Goal: Find specific fact: Find specific fact

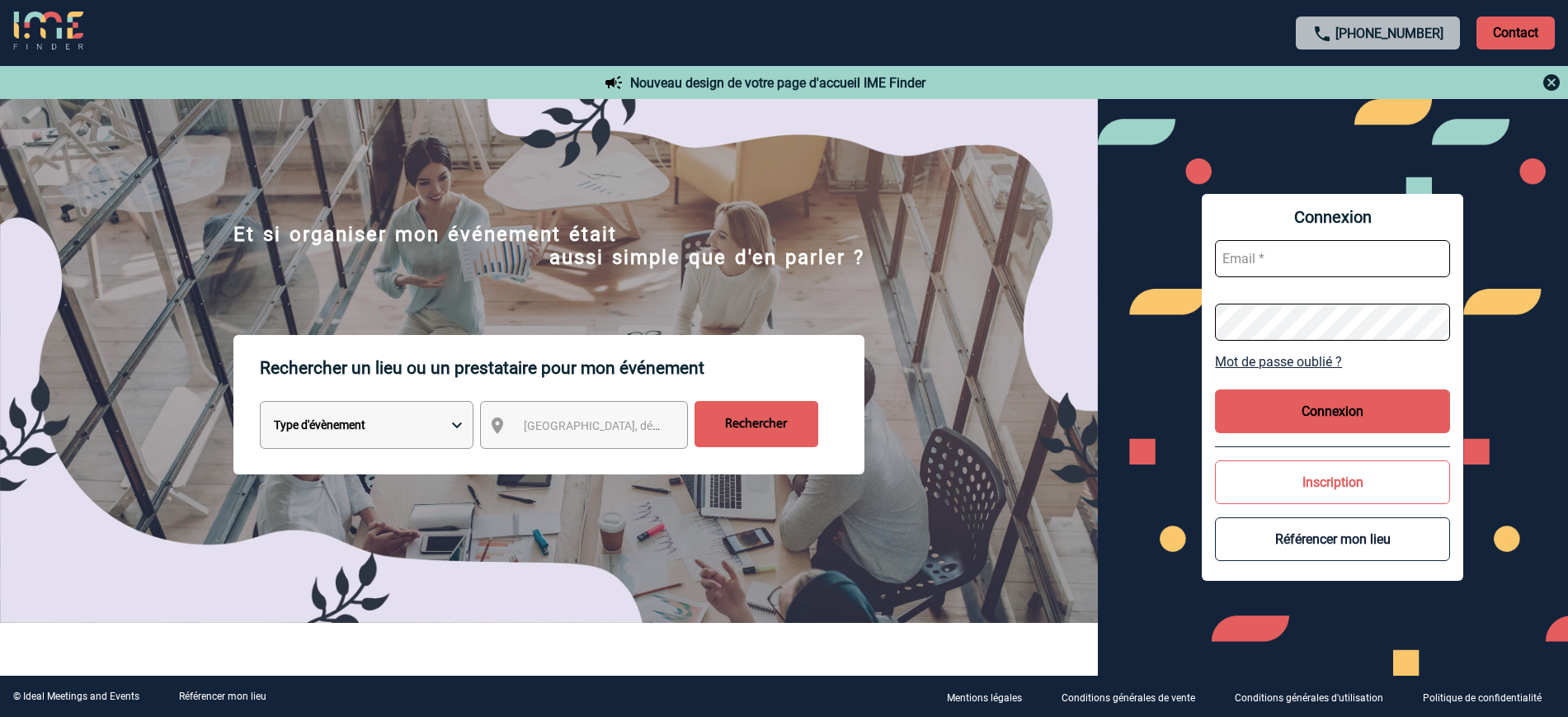
type input "ltrellu@ime-groupe.com"
click at [1390, 423] on button "Connexion" at bounding box center [1333, 410] width 235 height 43
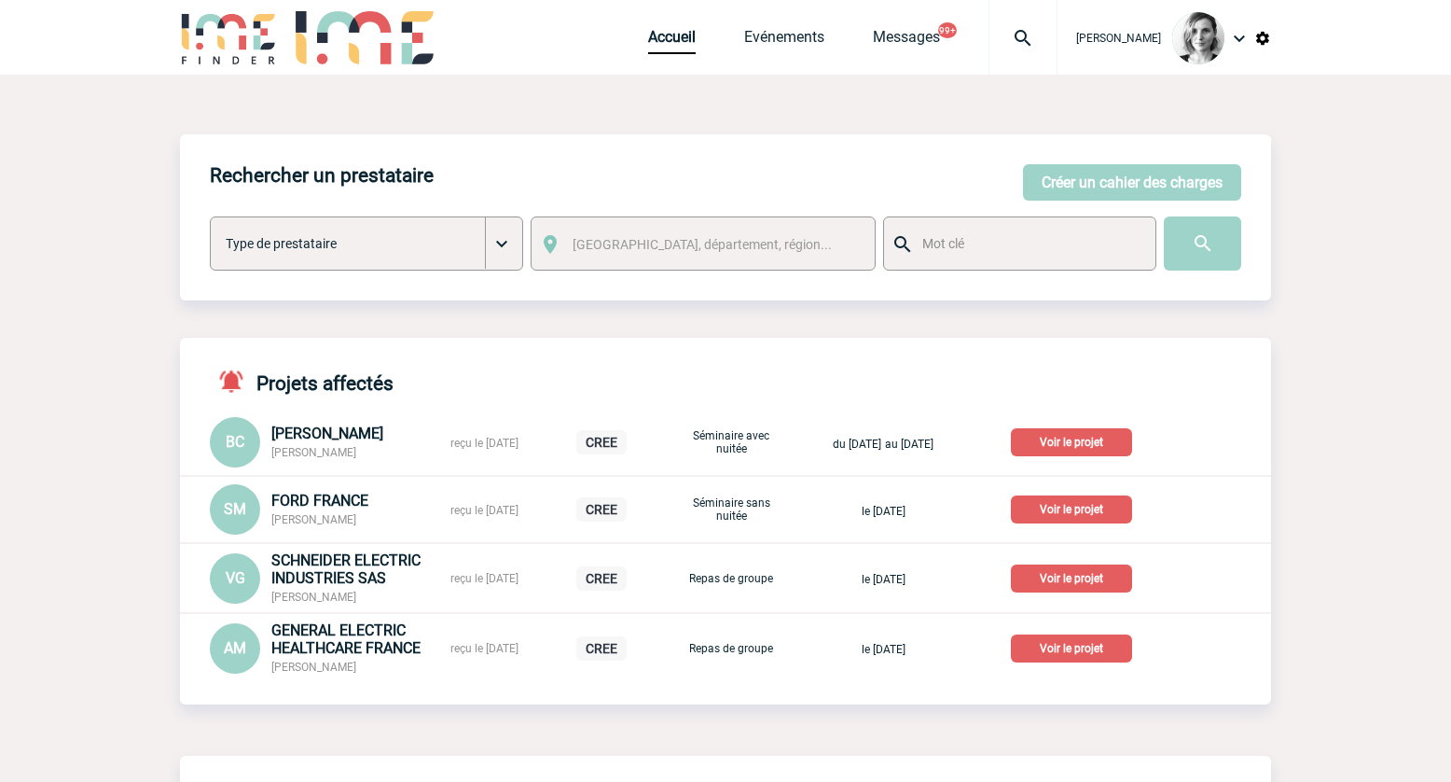
click at [1057, 45] on img at bounding box center [1023, 38] width 67 height 22
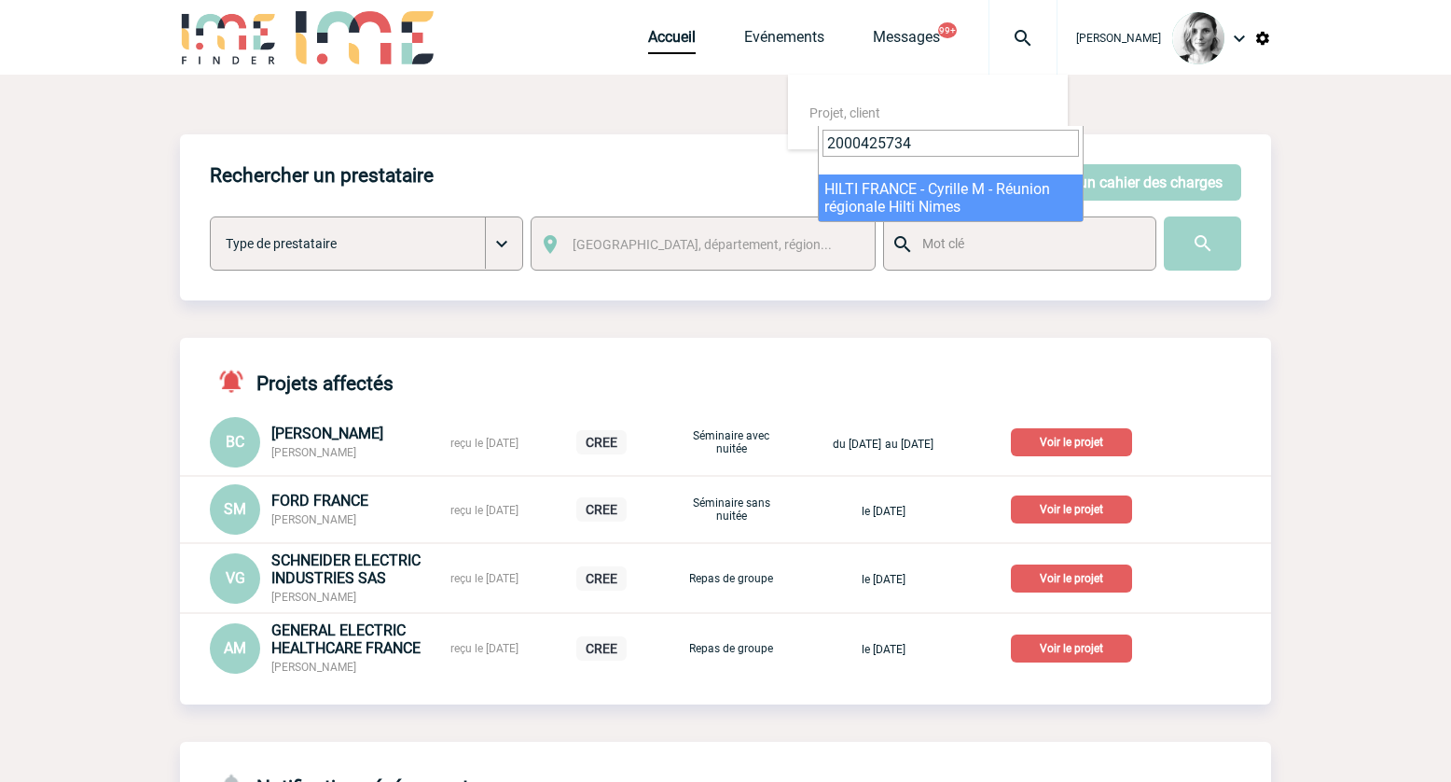
type input "2000425734"
select select "25235"
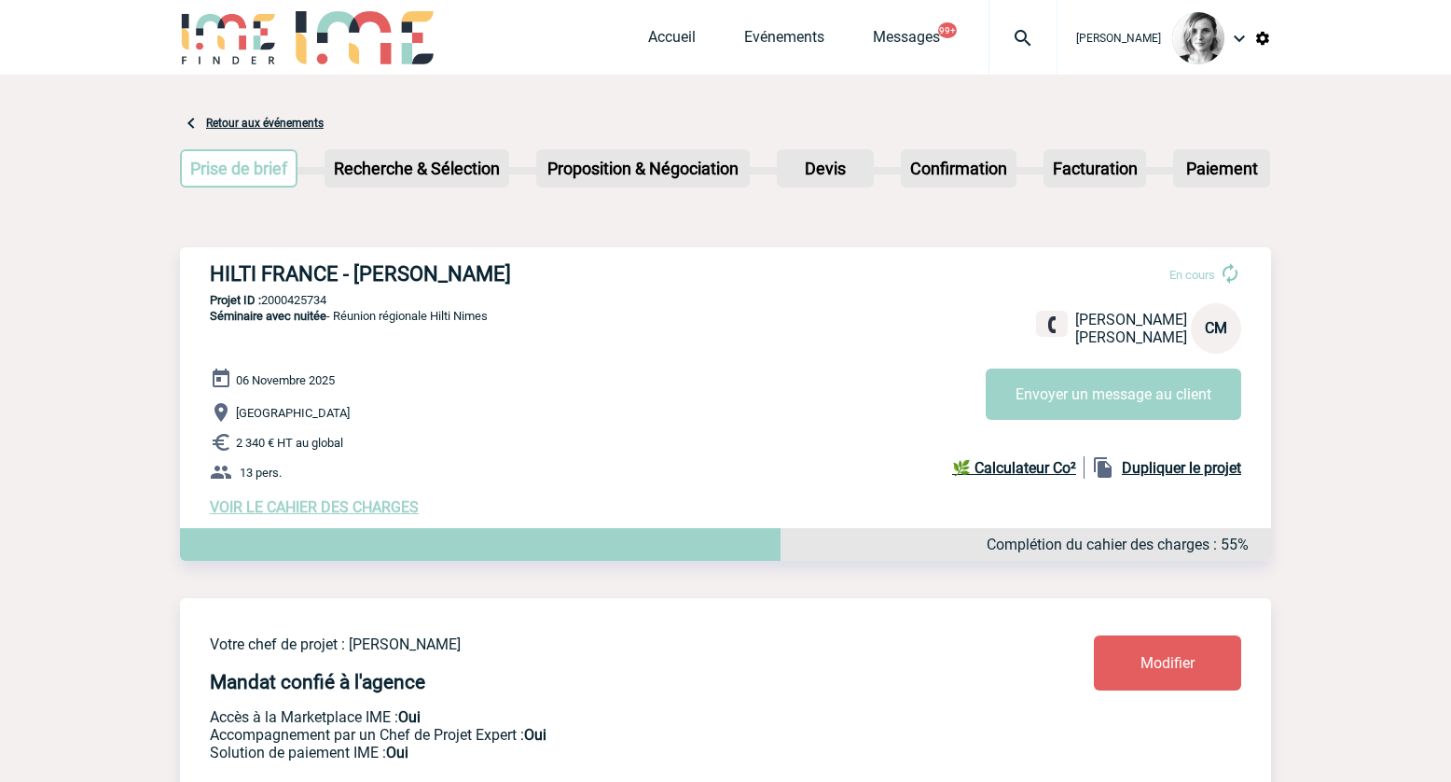
drag, startPoint x: 203, startPoint y: 277, endPoint x: 546, endPoint y: 267, distance: 342.5
click at [546, 267] on div "HILTI FRANCE - Cyrille MAGGIORE En cours Cyrille MAGGIORE HILTI FRANCE CM Envoy…" at bounding box center [725, 389] width 1091 height 284
copy h3 "HILTI FRANCE - Cyrille MAGGIORE"
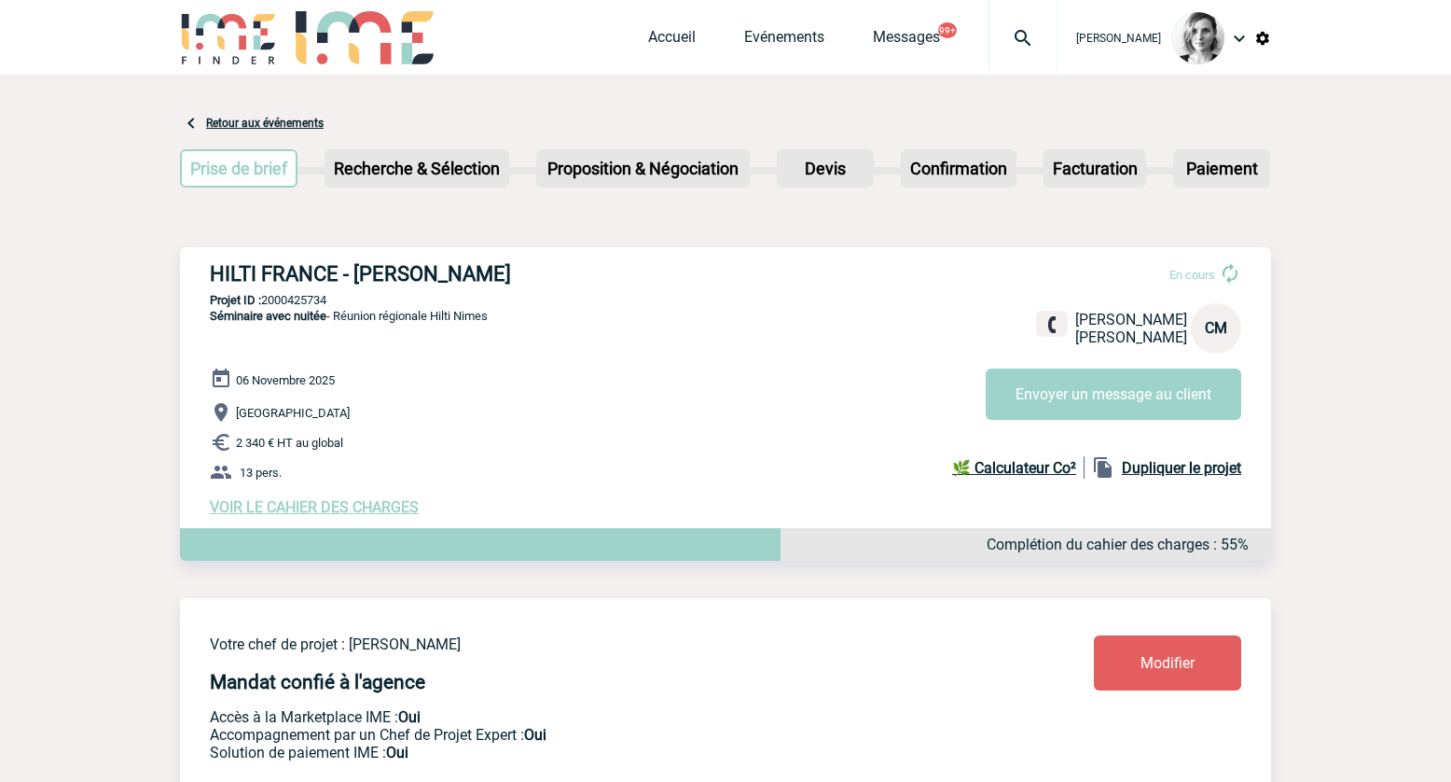
click at [1037, 34] on img at bounding box center [1023, 38] width 67 height 22
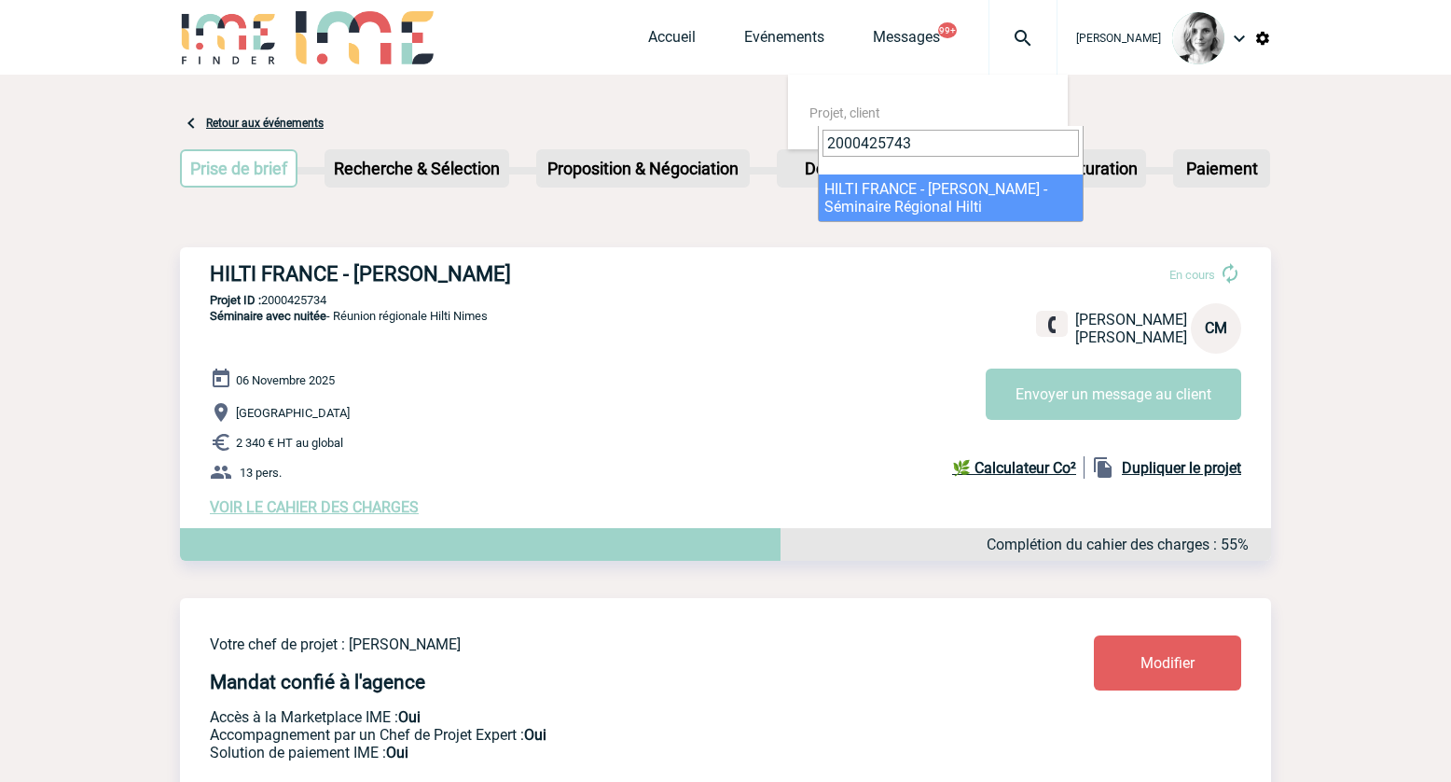
type input "2000425743"
select select "25244"
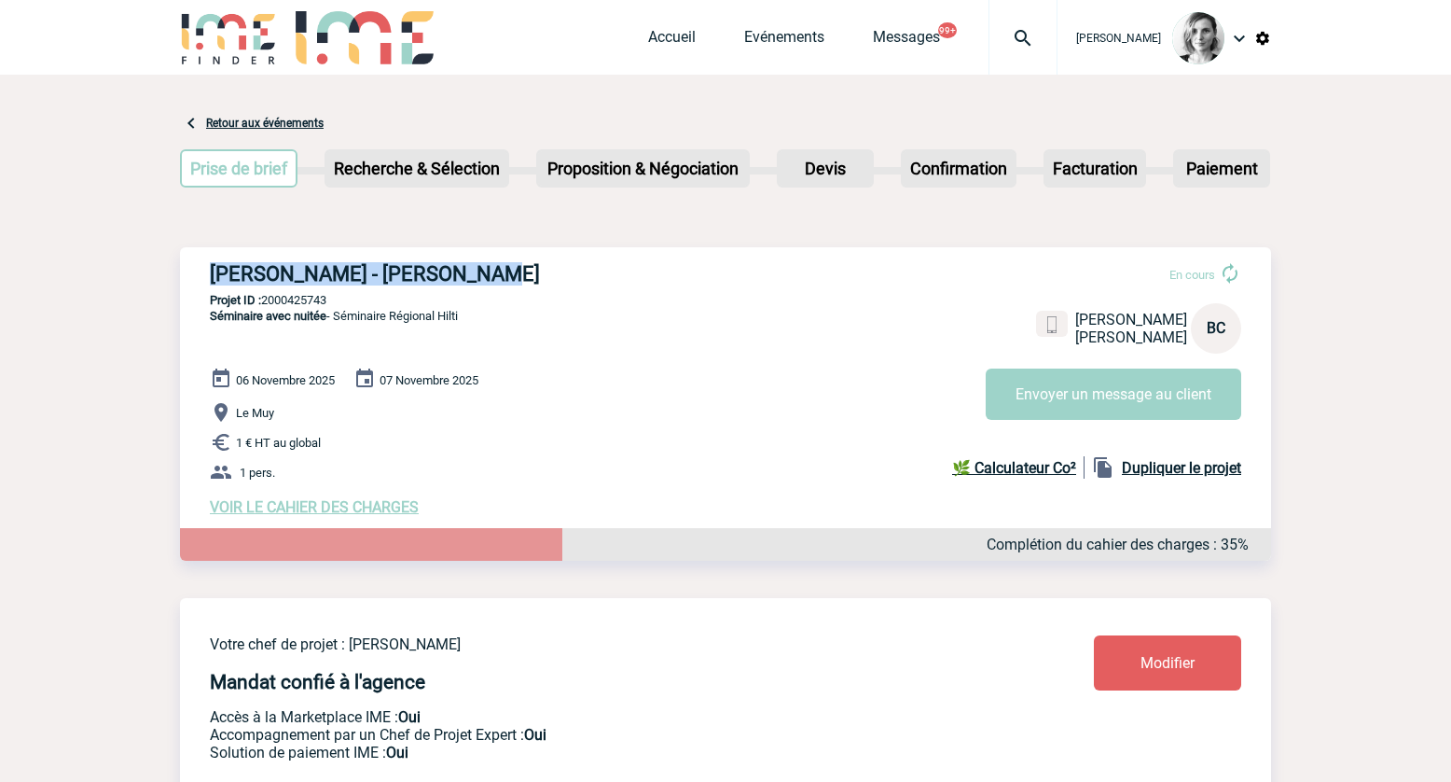
drag, startPoint x: 199, startPoint y: 275, endPoint x: 562, endPoint y: 230, distance: 366.5
click at [544, 260] on div "[PERSON_NAME] - [PERSON_NAME] En cours [PERSON_NAME] HILTI FRANCE [GEOGRAPHIC_D…" at bounding box center [725, 389] width 1091 height 284
click at [304, 303] on p "Projet ID : 2000425743" at bounding box center [725, 300] width 1091 height 14
copy p "2000425743"
